Goal: Information Seeking & Learning: Learn about a topic

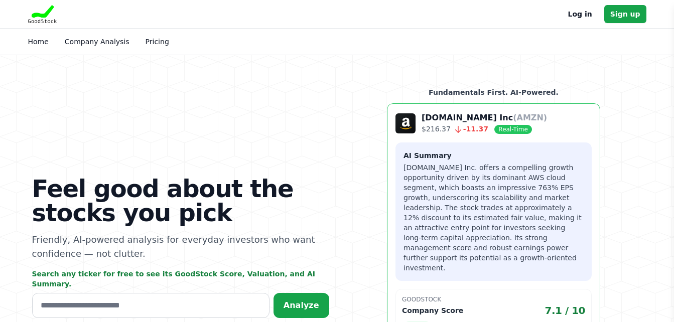
click at [483, 206] on p "[DOMAIN_NAME] Inc. offers a compelling growth opportunity driven by its dominan…" at bounding box center [494, 218] width 180 height 110
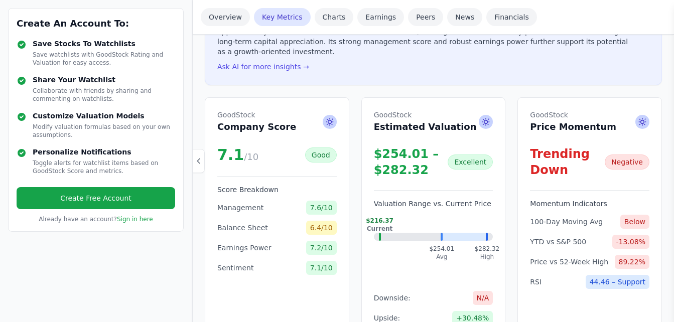
scroll to position [280, 0]
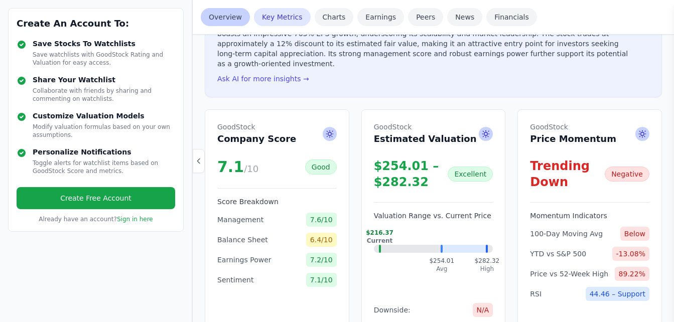
click at [214, 14] on link "Overview" at bounding box center [225, 17] width 49 height 18
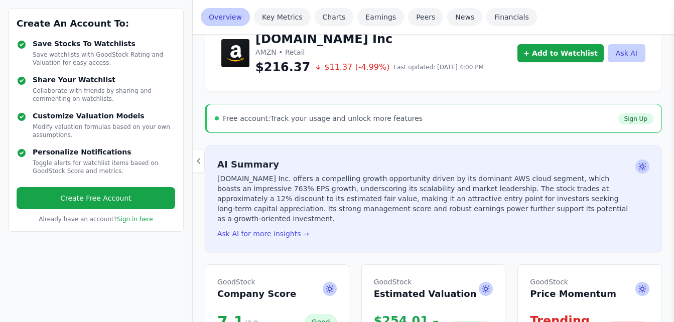
scroll to position [99, 0]
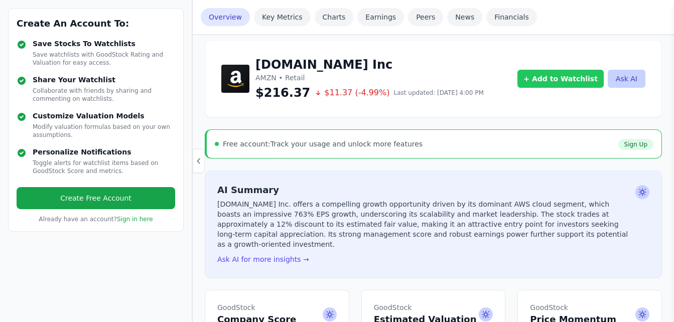
click at [565, 75] on link "+ Add to Watchlist" at bounding box center [561, 79] width 86 height 18
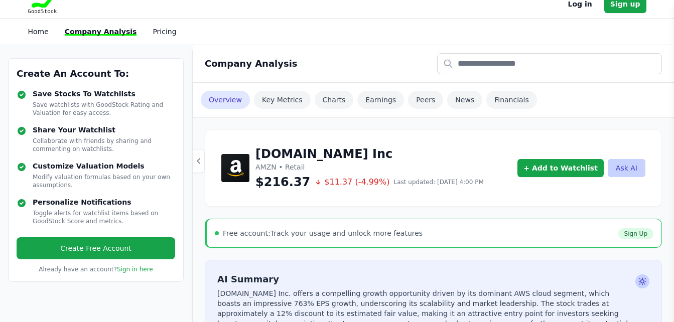
scroll to position [0, 0]
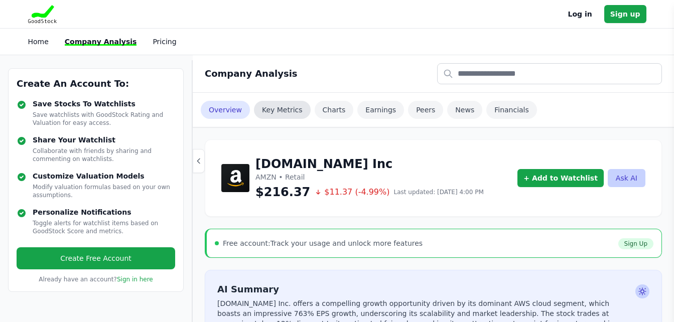
click at [270, 109] on link "Key Metrics" at bounding box center [282, 110] width 57 height 18
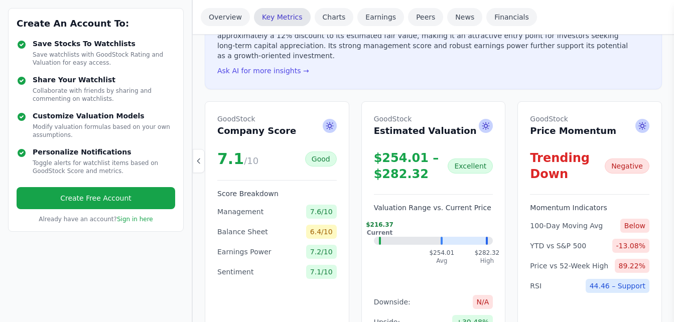
scroll to position [339, 0]
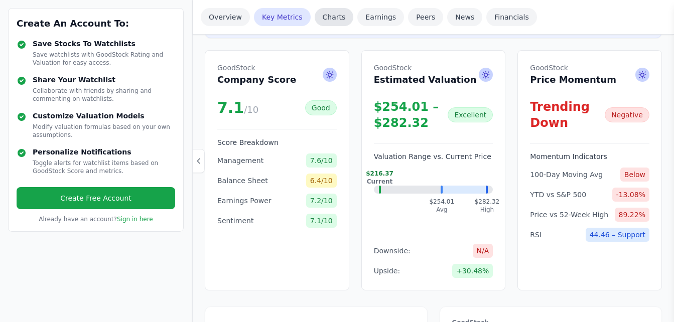
click at [322, 19] on link "Charts" at bounding box center [334, 17] width 39 height 18
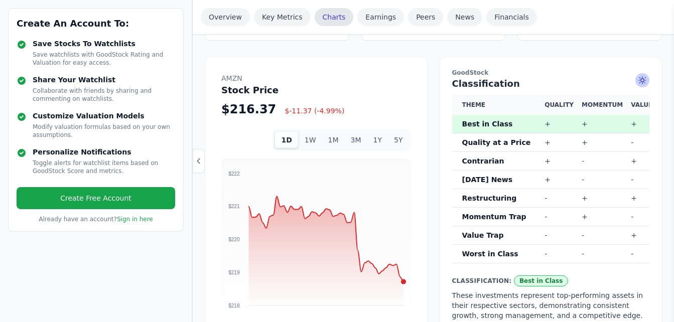
scroll to position [596, 0]
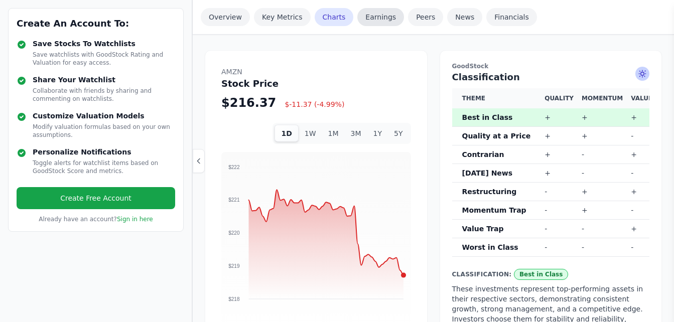
click at [368, 18] on link "Earnings" at bounding box center [380, 17] width 47 height 18
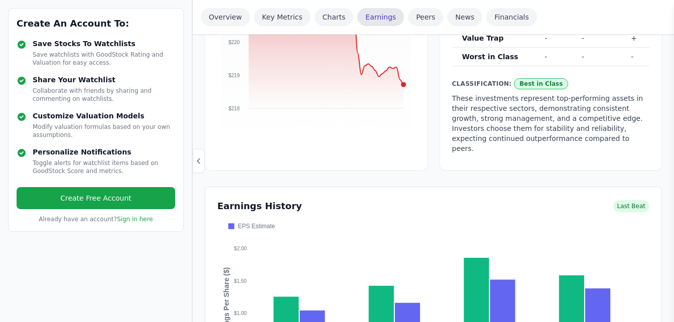
scroll to position [923, 0]
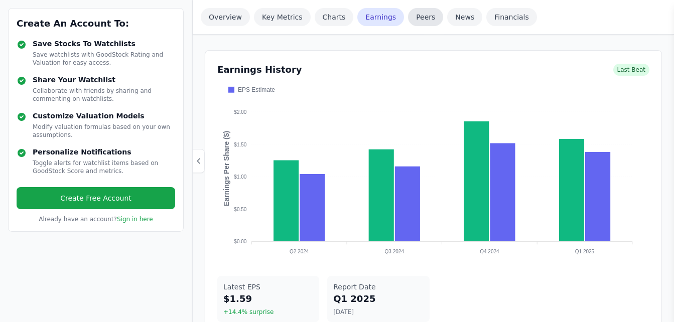
click at [414, 16] on link "Peers" at bounding box center [425, 17] width 35 height 18
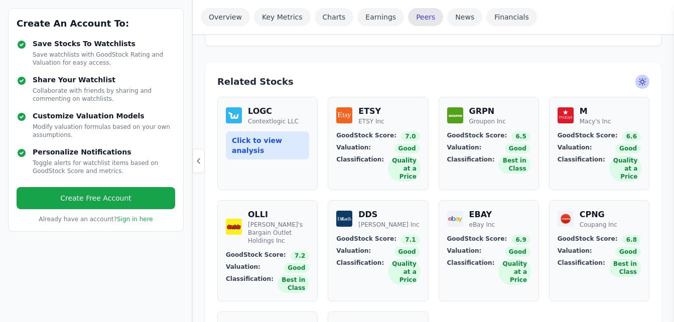
scroll to position [1224, 0]
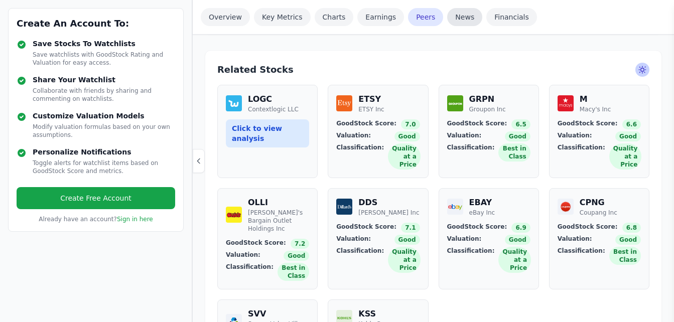
click at [450, 18] on link "News" at bounding box center [464, 17] width 35 height 18
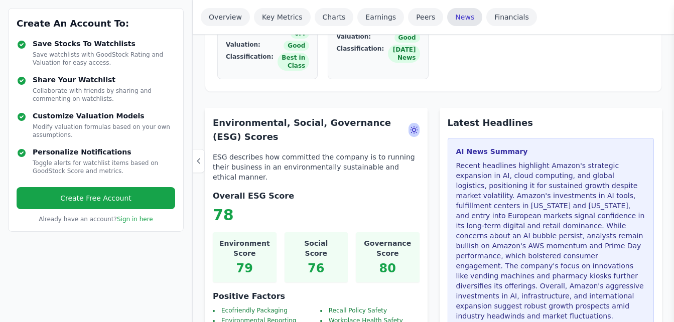
scroll to position [1563, 0]
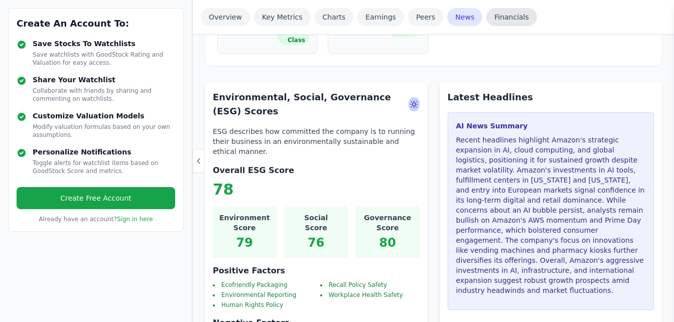
click at [499, 17] on link "Financials" at bounding box center [511, 17] width 51 height 18
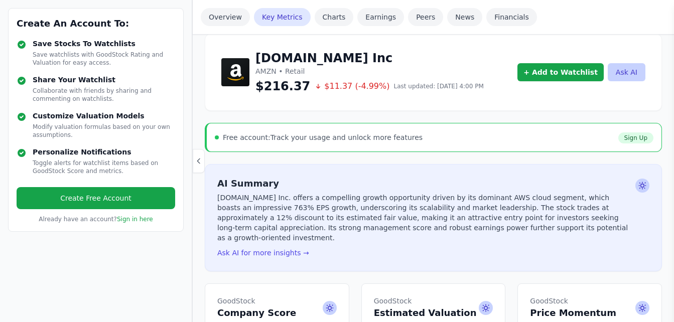
scroll to position [0, 0]
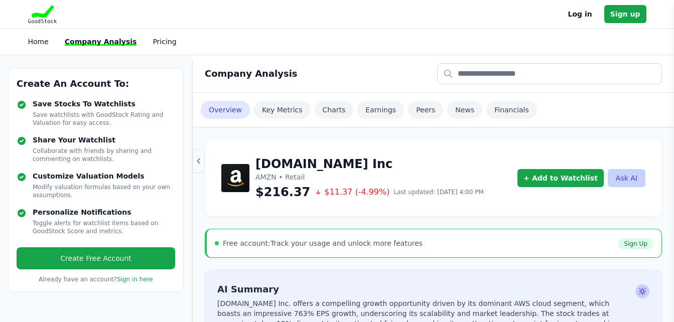
click at [200, 160] on icon "button" at bounding box center [199, 161] width 8 height 8
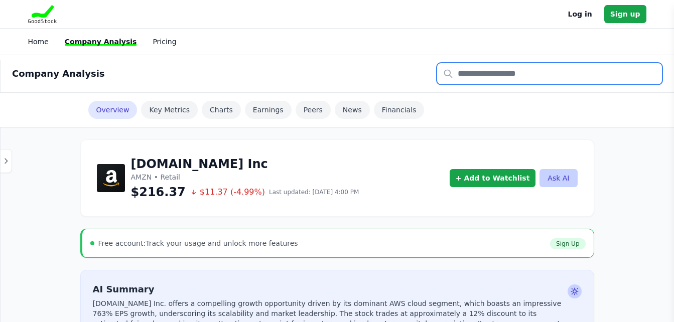
click at [463, 75] on input "text" at bounding box center [549, 73] width 225 height 21
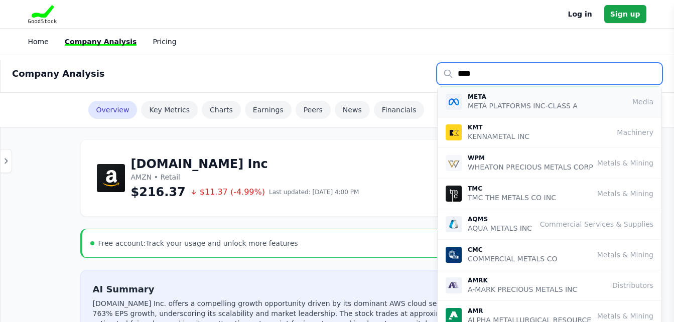
type input "****"
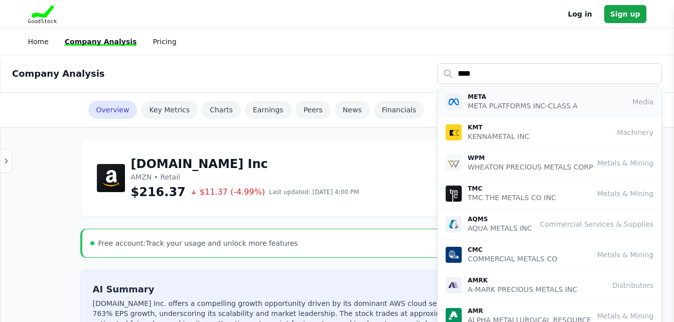
click at [491, 101] on p "META PLATFORMS INC-CLASS A" at bounding box center [523, 106] width 110 height 10
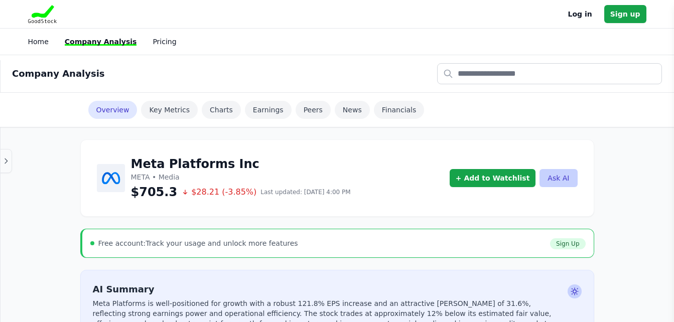
click at [4, 161] on icon "button" at bounding box center [6, 161] width 8 height 8
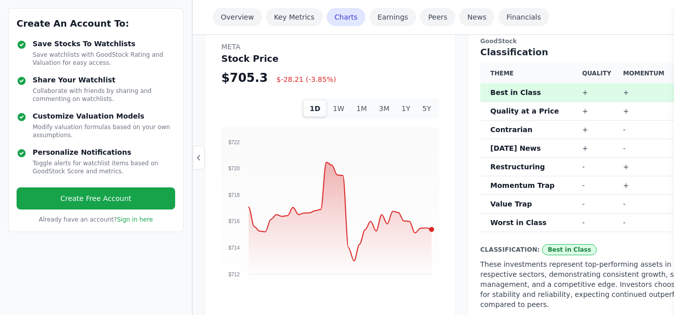
scroll to position [595, 0]
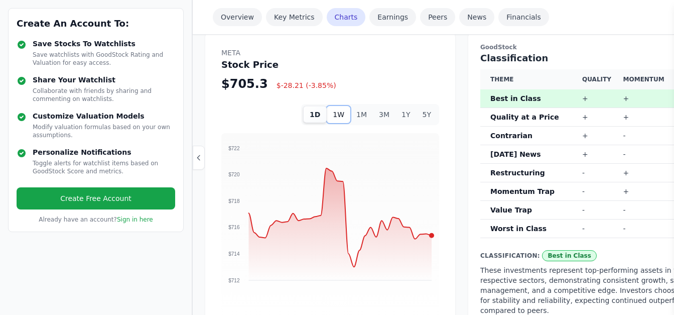
click at [341, 116] on button "1W" at bounding box center [339, 114] width 24 height 17
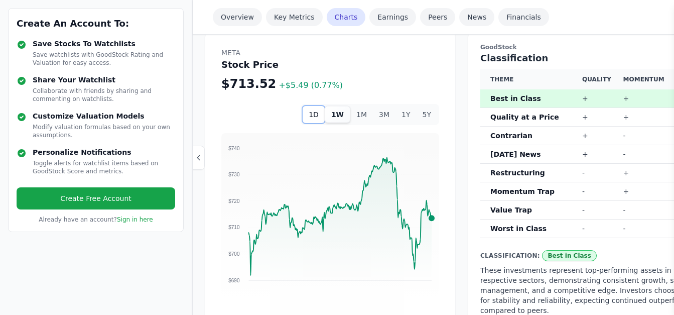
click at [318, 113] on button "1D" at bounding box center [314, 114] width 22 height 17
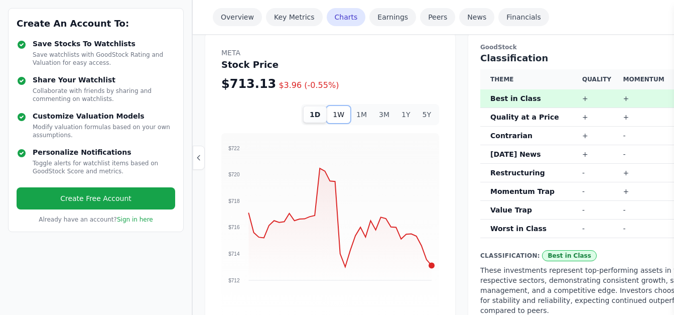
click at [340, 114] on button "1W" at bounding box center [339, 114] width 24 height 17
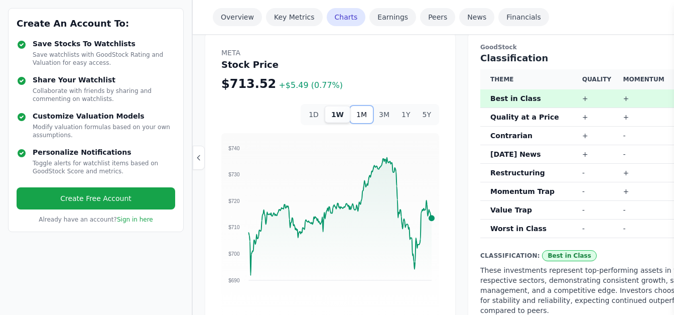
click at [364, 114] on button "1M" at bounding box center [361, 114] width 23 height 17
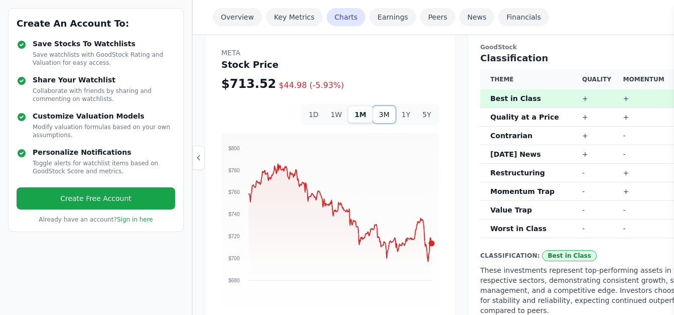
click at [386, 112] on button "3M" at bounding box center [384, 114] width 23 height 17
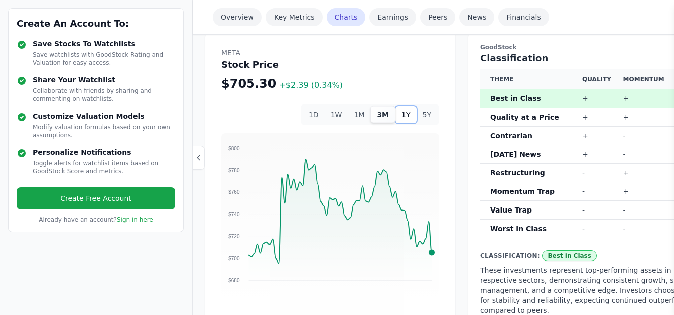
click at [407, 112] on button "1Y" at bounding box center [406, 114] width 21 height 17
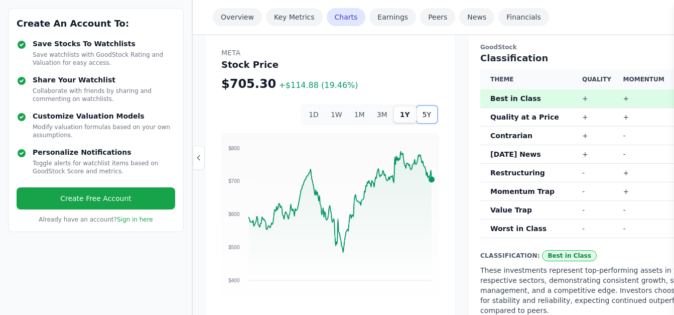
click at [426, 111] on button "5Y" at bounding box center [427, 114] width 21 height 17
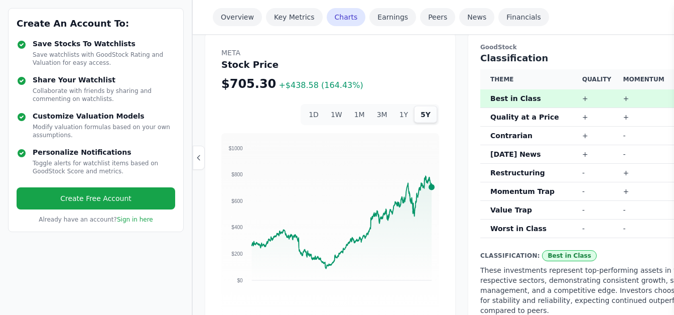
click at [425, 111] on button "5Y" at bounding box center [425, 114] width 23 height 17
click at [430, 185] on foreignobject at bounding box center [330, 221] width 218 height 176
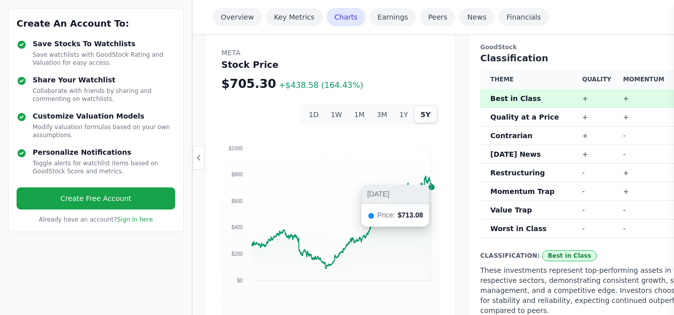
click at [431, 185] on foreignobject at bounding box center [330, 221] width 218 height 176
click at [432, 186] on foreignobject at bounding box center [330, 221] width 218 height 176
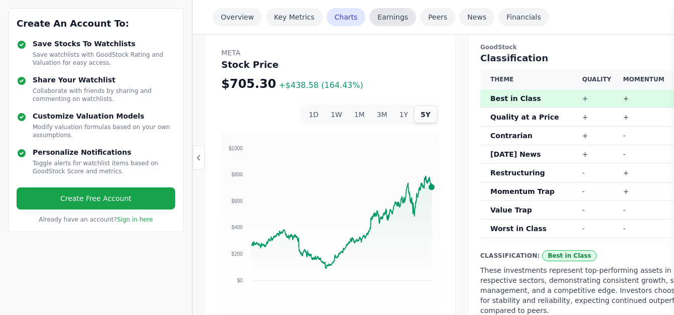
click at [382, 18] on link "Earnings" at bounding box center [392, 17] width 47 height 18
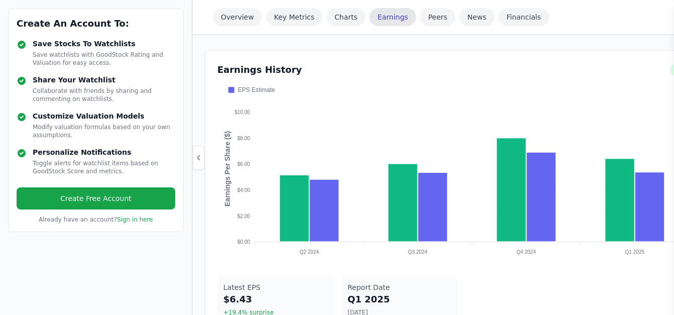
scroll to position [913, 0]
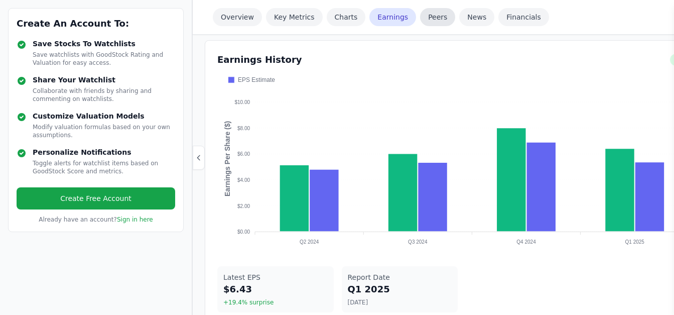
click at [428, 17] on link "Peers" at bounding box center [437, 17] width 35 height 18
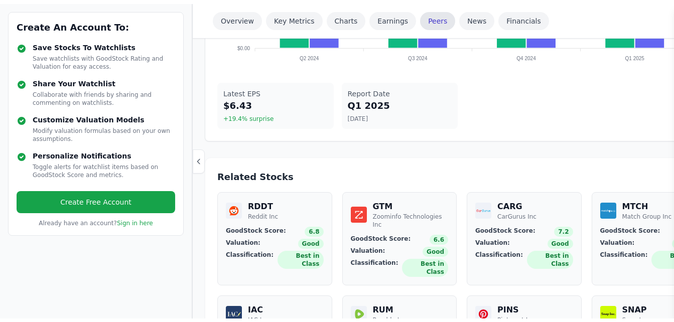
scroll to position [1214, 0]
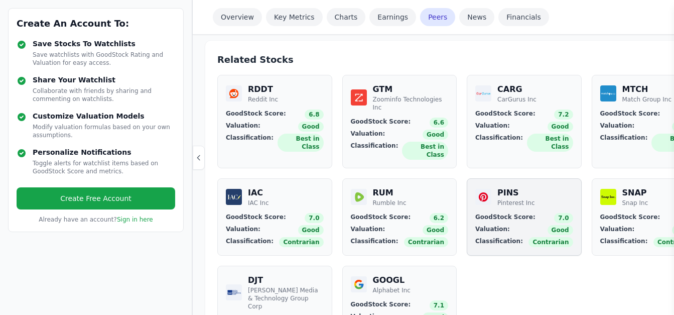
click at [514, 199] on div "Pinterest Inc" at bounding box center [516, 203] width 38 height 8
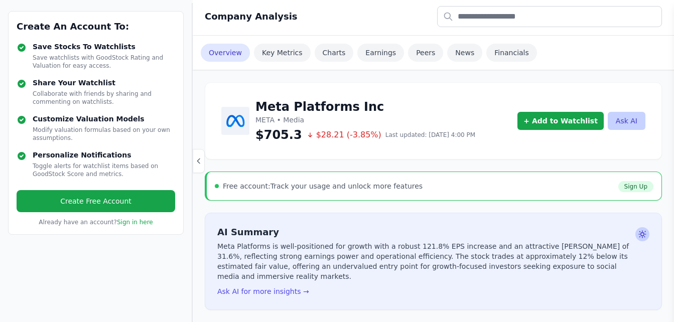
scroll to position [0, 0]
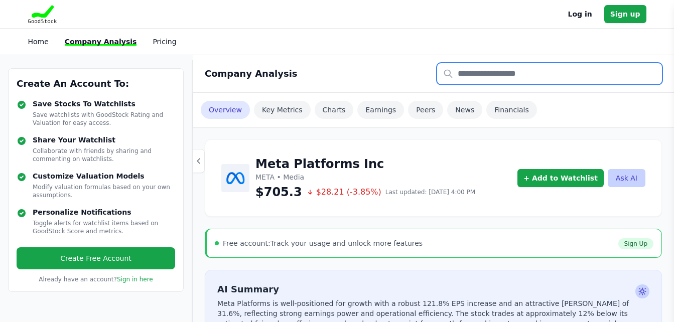
click at [533, 75] on input "text" at bounding box center [549, 73] width 225 height 21
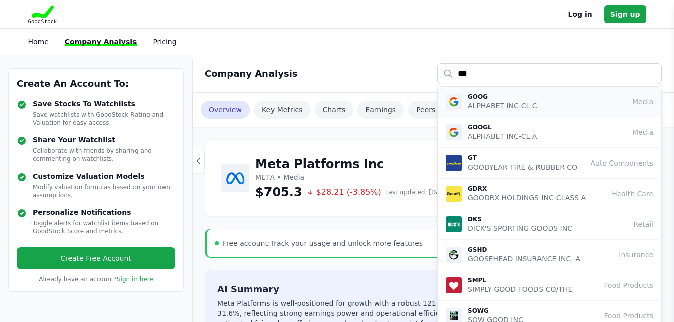
click at [508, 104] on p "ALPHABET INC-CL C" at bounding box center [503, 106] width 70 height 10
type input "****"
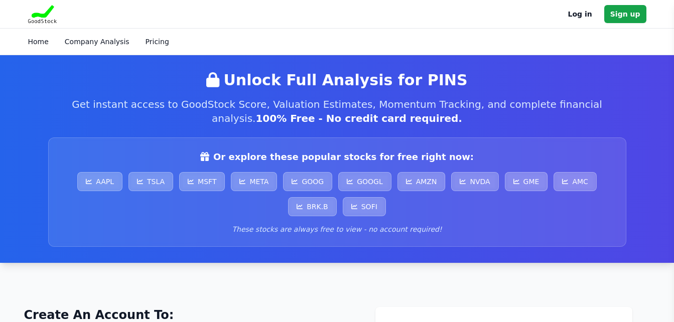
scroll to position [272, 0]
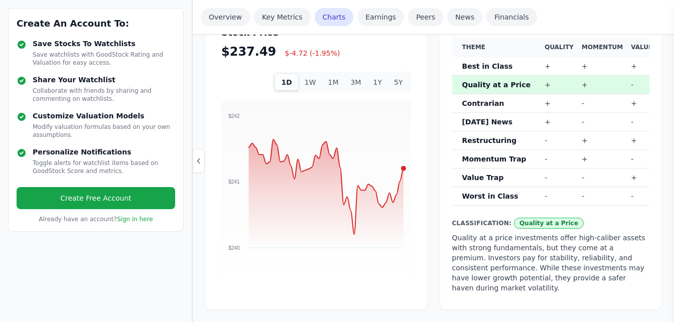
scroll to position [665, 0]
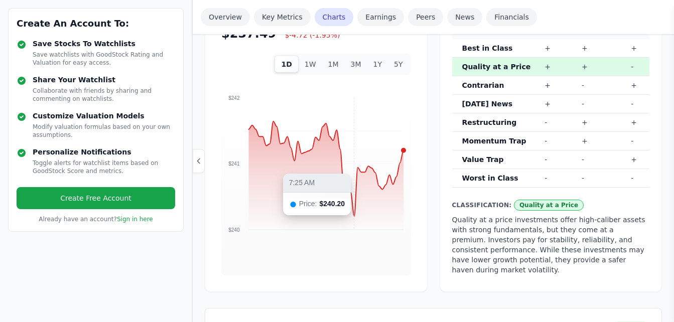
click at [353, 216] on foreignobject at bounding box center [316, 171] width 190 height 176
click at [353, 215] on foreignobject at bounding box center [316, 171] width 190 height 176
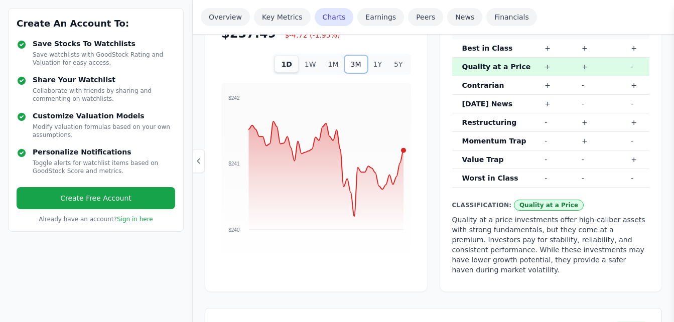
click at [359, 64] on button "3M" at bounding box center [356, 64] width 23 height 17
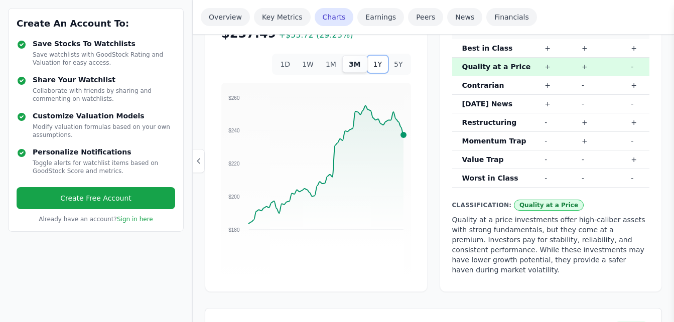
click at [380, 65] on button "1Y" at bounding box center [377, 64] width 21 height 17
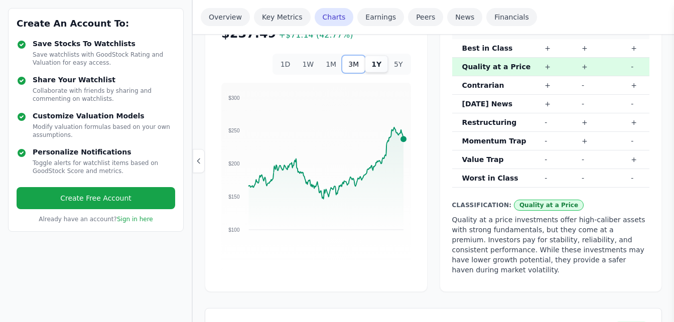
click at [358, 61] on button "3M" at bounding box center [353, 64] width 23 height 17
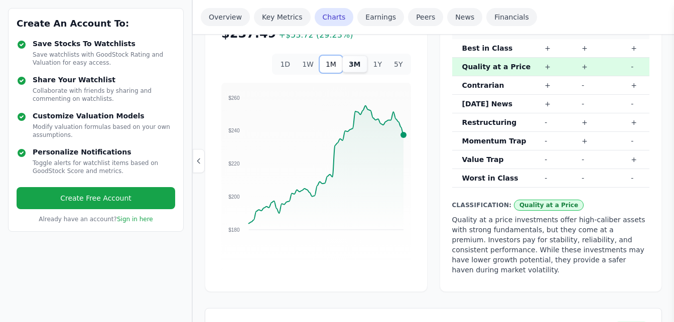
click at [337, 65] on button "1M" at bounding box center [331, 64] width 23 height 17
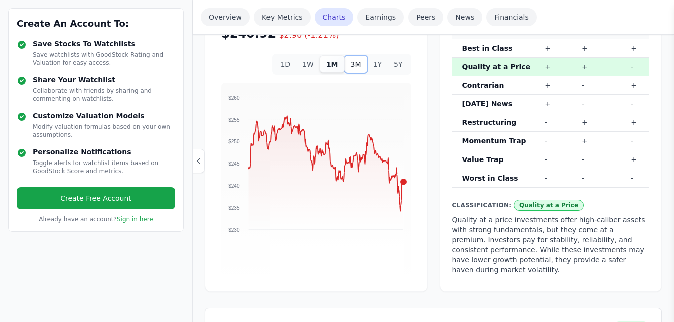
click at [357, 63] on button "3M" at bounding box center [356, 64] width 23 height 17
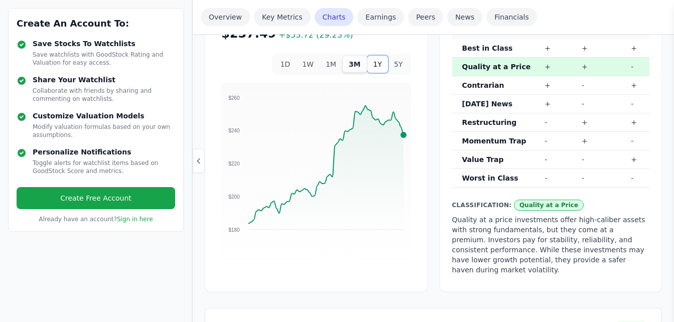
click at [379, 63] on button "1Y" at bounding box center [377, 64] width 21 height 17
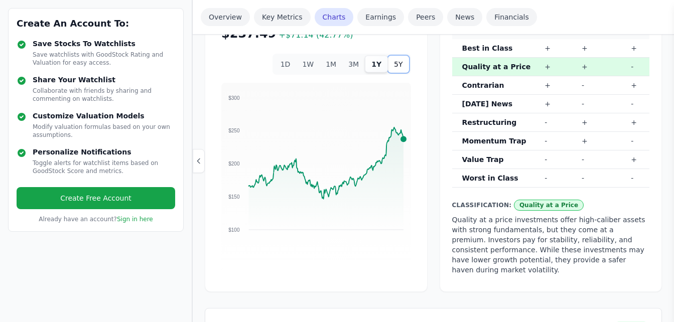
click at [399, 64] on button "5Y" at bounding box center [398, 64] width 21 height 17
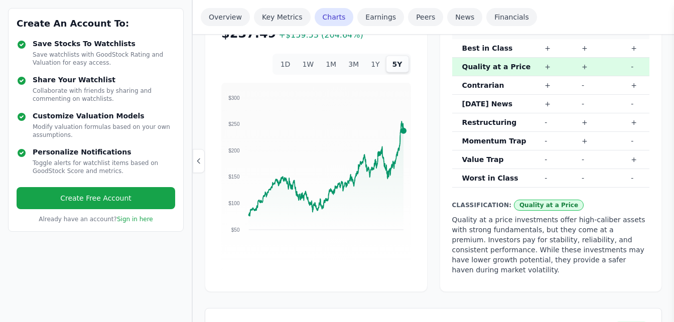
click at [399, 64] on button "5Y" at bounding box center [397, 64] width 23 height 17
click at [363, 16] on link "Earnings" at bounding box center [380, 17] width 47 height 18
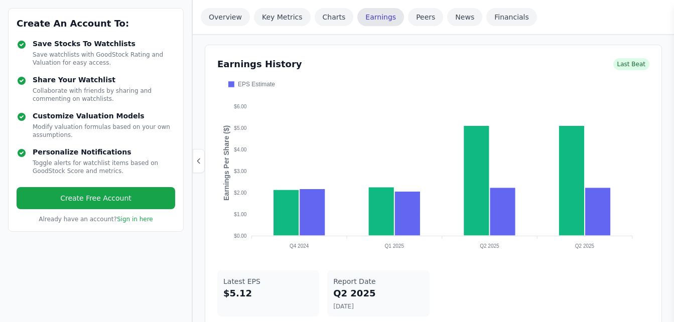
scroll to position [933, 0]
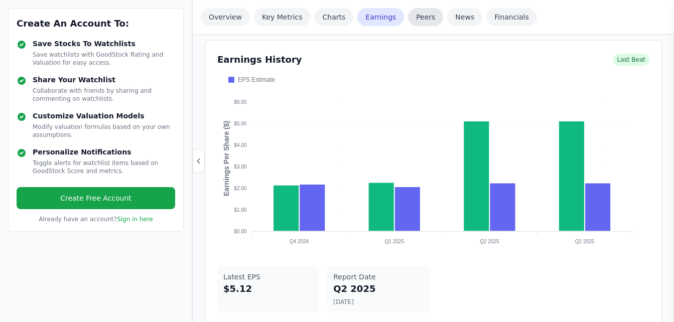
click at [408, 17] on link "Peers" at bounding box center [425, 17] width 35 height 18
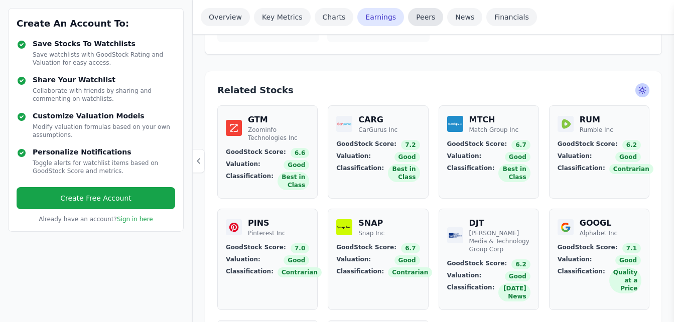
scroll to position [1234, 0]
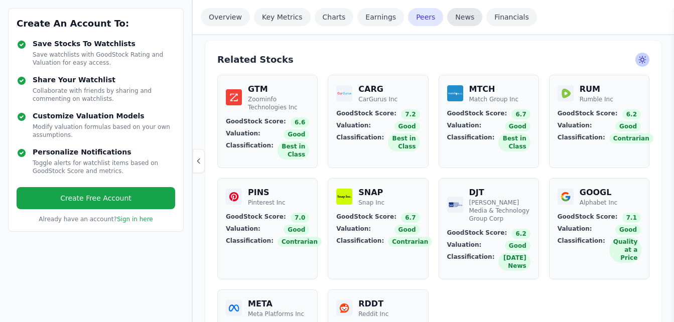
click at [449, 14] on link "News" at bounding box center [464, 17] width 35 height 18
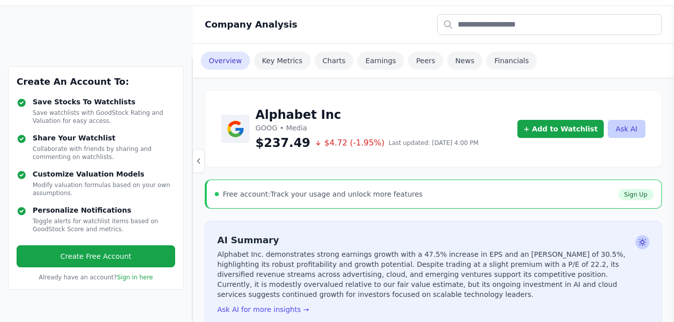
scroll to position [0, 0]
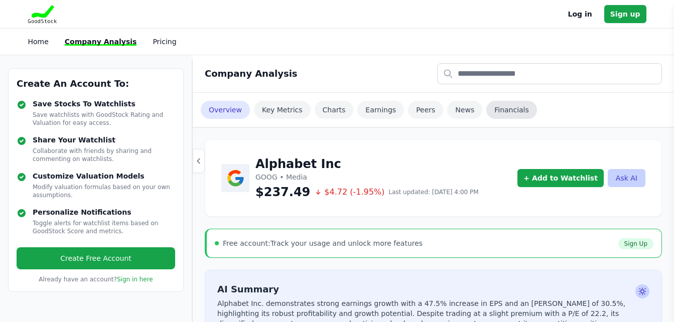
click at [494, 112] on link "Financials" at bounding box center [511, 110] width 51 height 18
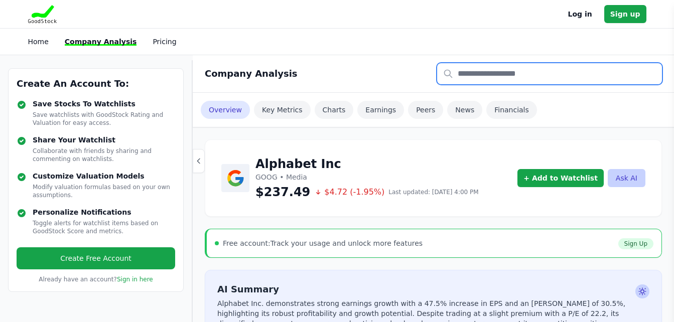
click at [485, 71] on input "text" at bounding box center [549, 73] width 225 height 21
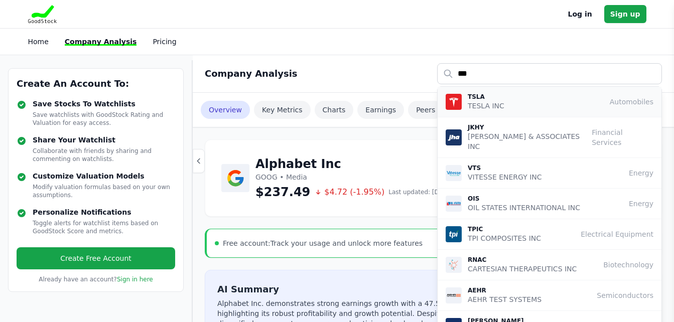
click at [478, 100] on p "TSLA" at bounding box center [486, 97] width 37 height 8
type input "****"
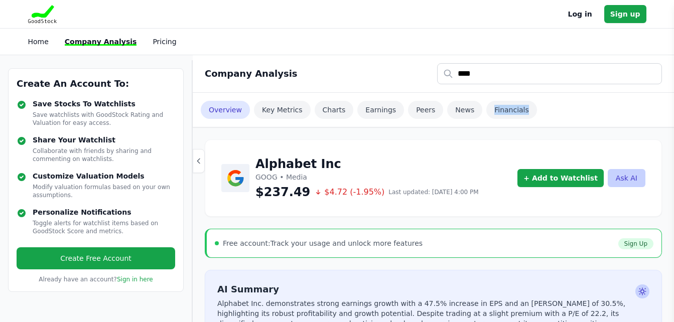
click at [478, 100] on div "Overview Key Metrics Charts Earnings Peers News Financials" at bounding box center [433, 110] width 481 height 34
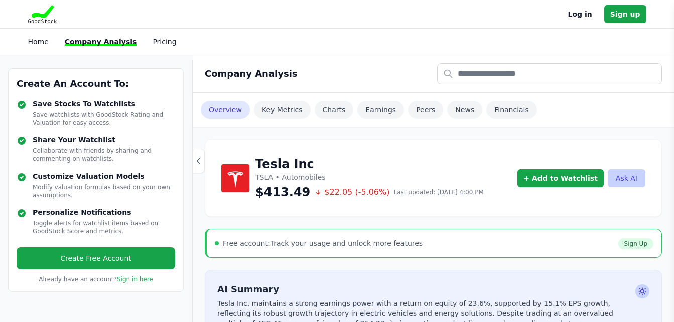
click at [368, 63] on div "Company Analysis" at bounding box center [433, 73] width 457 height 21
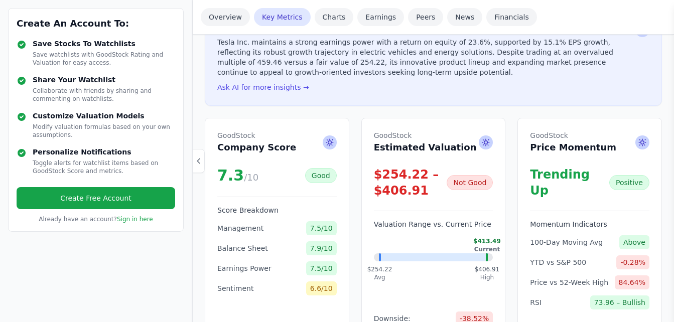
scroll to position [220, 0]
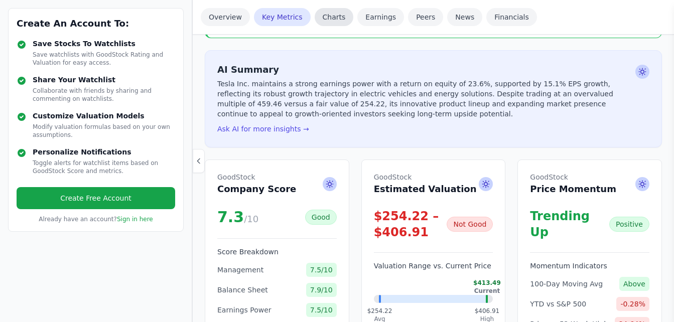
click at [319, 15] on link "Charts" at bounding box center [334, 17] width 39 height 18
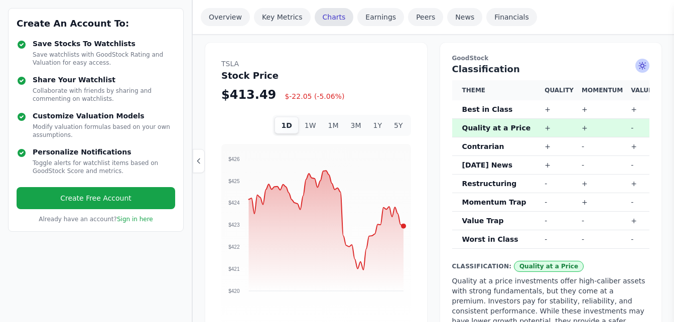
scroll to position [596, 0]
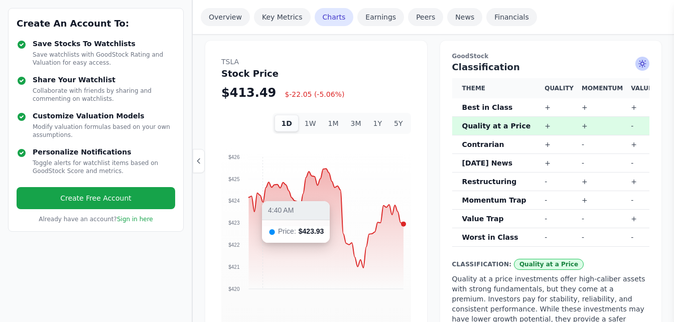
click at [262, 202] on foreignobject at bounding box center [316, 230] width 190 height 176
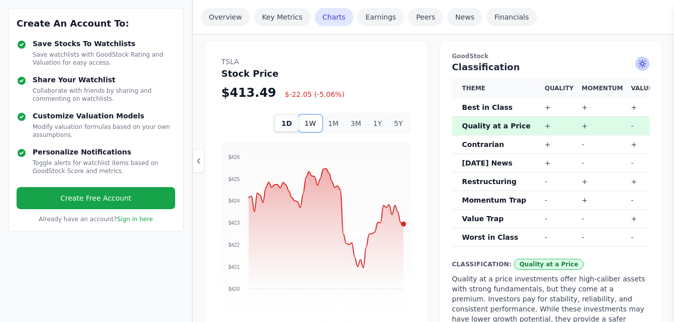
click at [312, 129] on button "1W" at bounding box center [311, 123] width 24 height 17
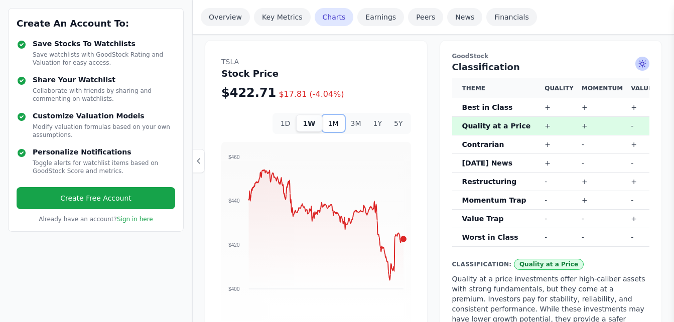
click at [332, 123] on button "1M" at bounding box center [333, 123] width 23 height 17
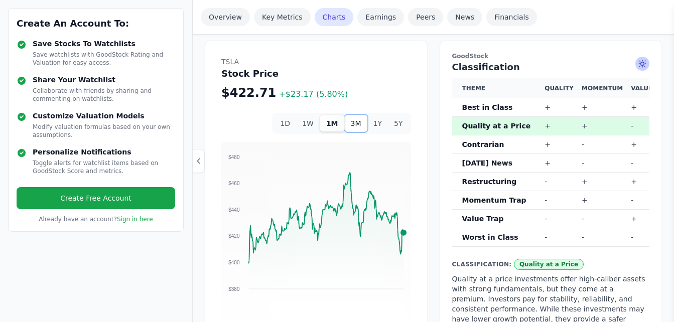
click at [357, 122] on button "3M" at bounding box center [356, 123] width 23 height 17
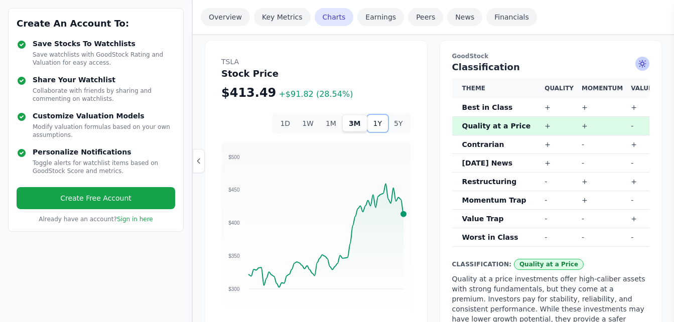
click at [376, 121] on button "1Y" at bounding box center [377, 123] width 21 height 17
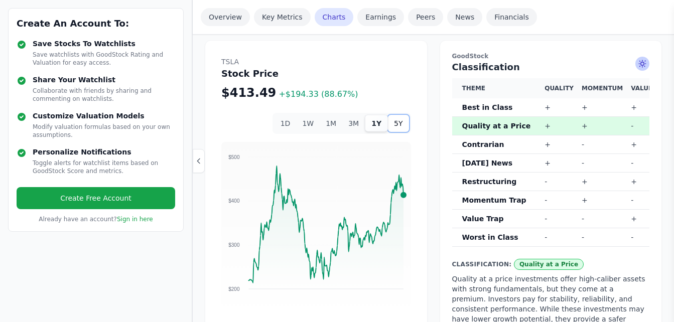
click at [399, 121] on button "5Y" at bounding box center [398, 123] width 21 height 17
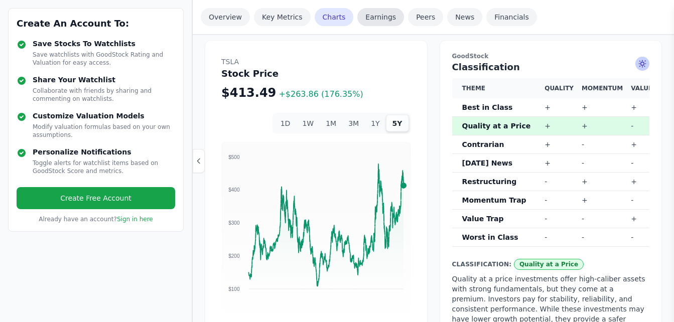
click at [366, 17] on link "Earnings" at bounding box center [380, 17] width 47 height 18
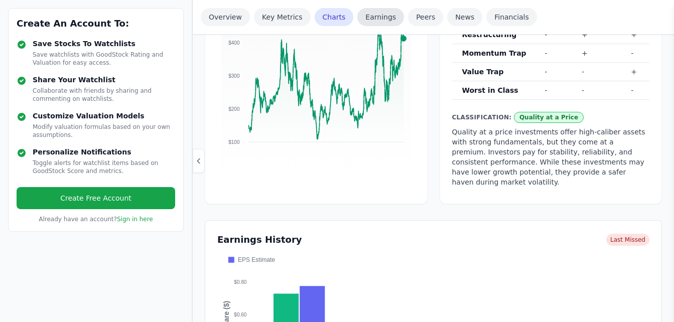
scroll to position [923, 0]
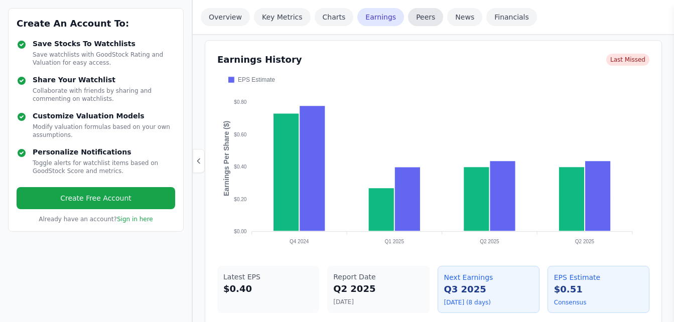
click at [411, 15] on link "Peers" at bounding box center [425, 17] width 35 height 18
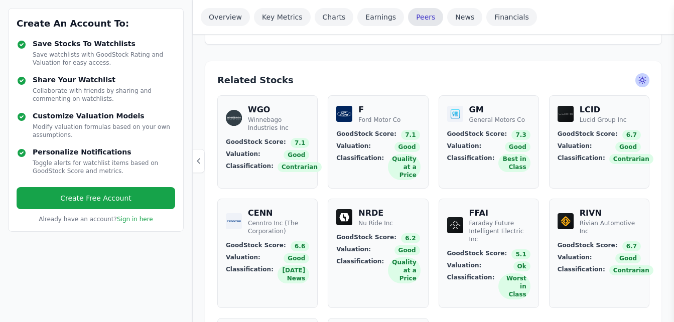
scroll to position [1225, 0]
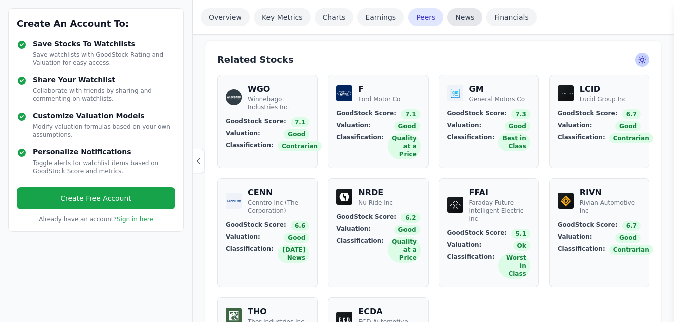
click at [448, 17] on link "News" at bounding box center [464, 17] width 35 height 18
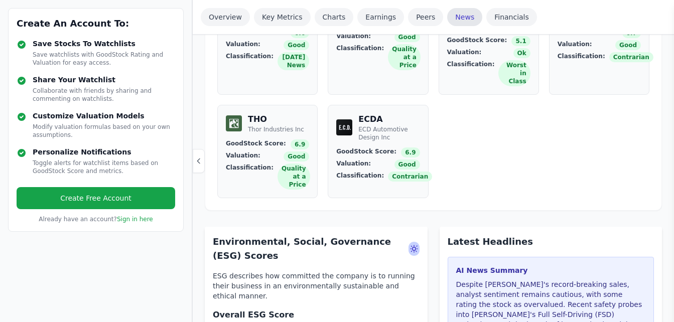
scroll to position [1572, 0]
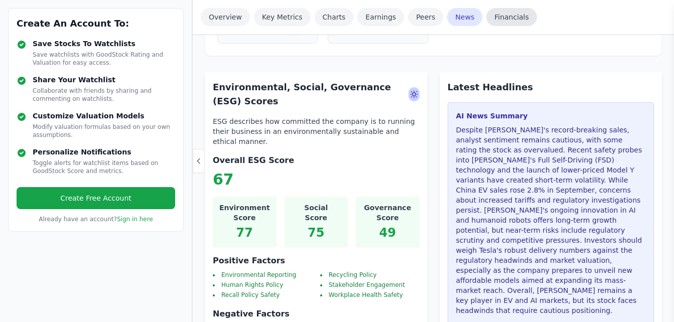
click at [487, 19] on link "Financials" at bounding box center [511, 17] width 51 height 18
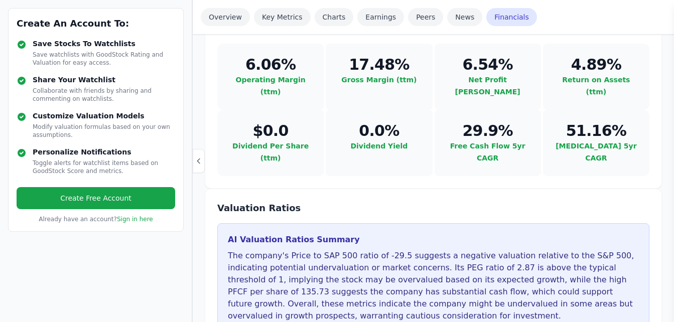
scroll to position [2928, 0]
